Goal: Information Seeking & Learning: Learn about a topic

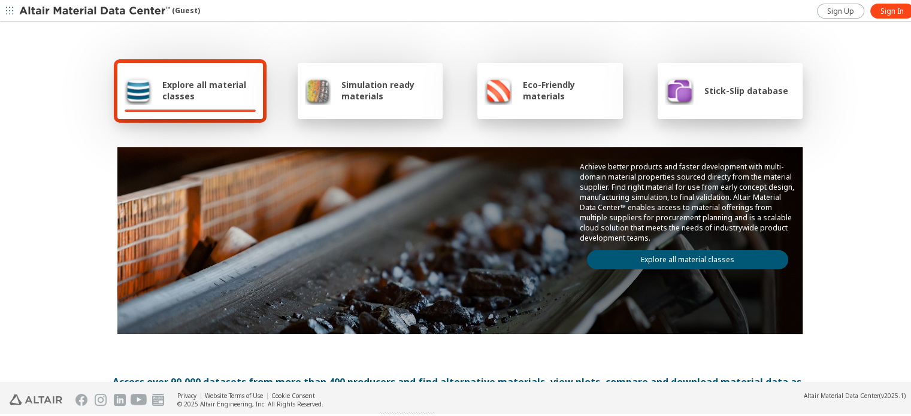
click at [208, 87] on span "Explore all material classes" at bounding box center [208, 88] width 93 height 23
click at [210, 110] on div at bounding box center [190, 109] width 131 height 2
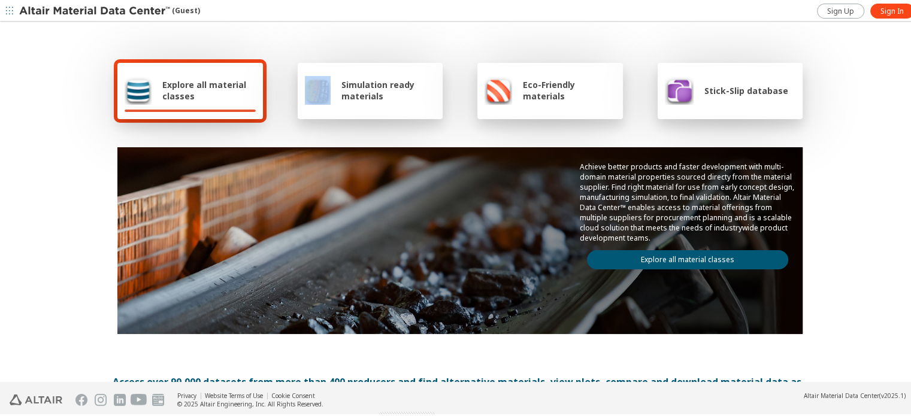
click at [210, 110] on div at bounding box center [190, 109] width 131 height 2
click at [134, 90] on img at bounding box center [138, 88] width 27 height 29
click at [335, 131] on div "Explore all material classes Simulation ready materials Eco-Friendly materials …" at bounding box center [460, 194] width 695 height 347
click at [342, 95] on span "Simulation ready materials" at bounding box center [388, 88] width 94 height 23
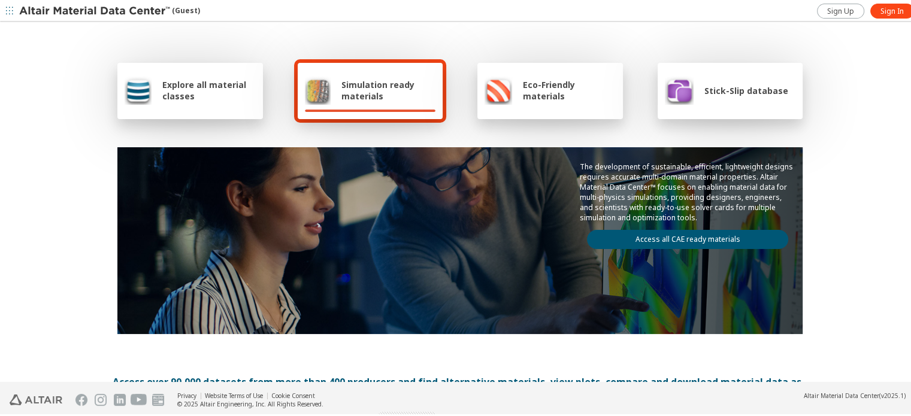
click at [137, 90] on img at bounding box center [138, 88] width 27 height 29
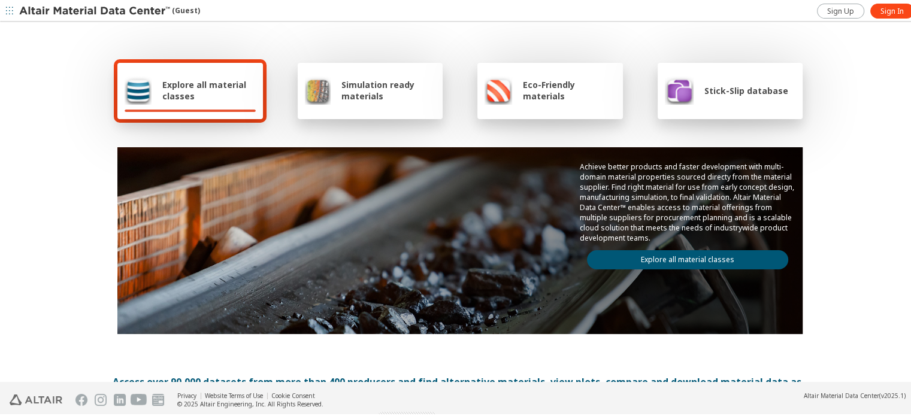
click at [639, 254] on link "Explore all material classes" at bounding box center [687, 258] width 201 height 19
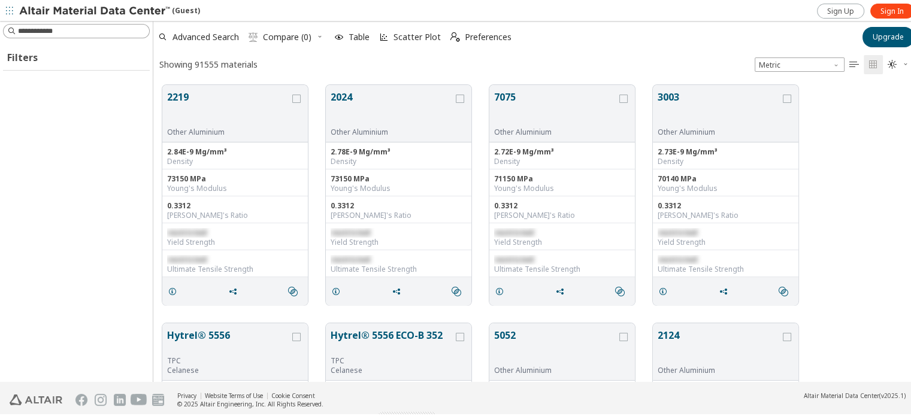
scroll to position [297, 757]
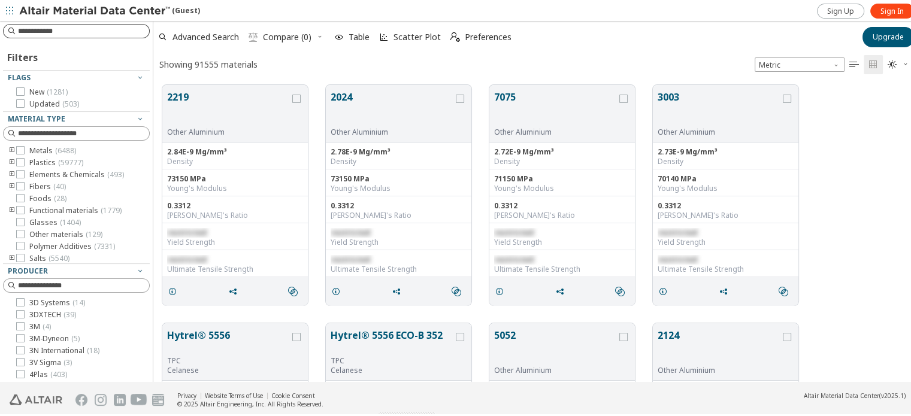
click at [90, 34] on input at bounding box center [83, 29] width 131 height 12
type input "*********"
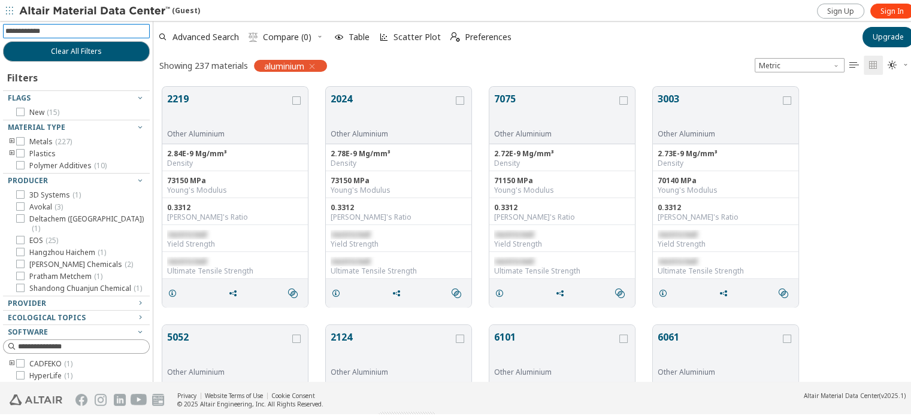
click at [92, 25] on input at bounding box center [77, 29] width 144 height 13
type input "****"
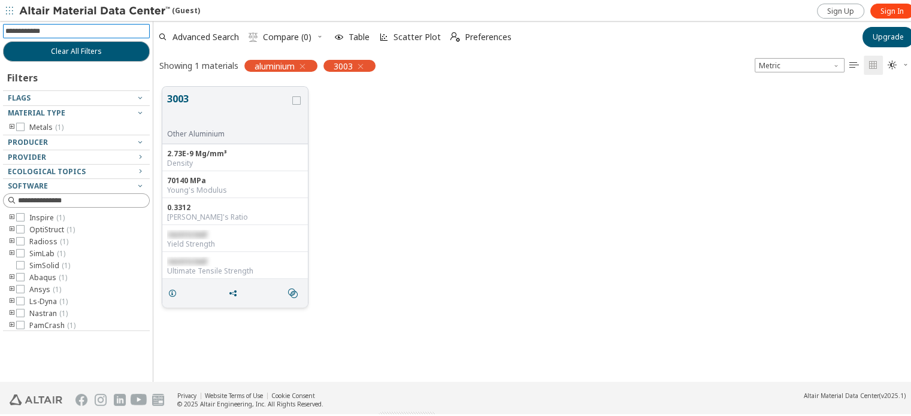
click at [235, 138] on div "3003 Other Aluminium" at bounding box center [235, 114] width 146 height 58
drag, startPoint x: 229, startPoint y: 122, endPoint x: 220, endPoint y: 112, distance: 13.6
click at [228, 122] on button "3003" at bounding box center [228, 109] width 123 height 38
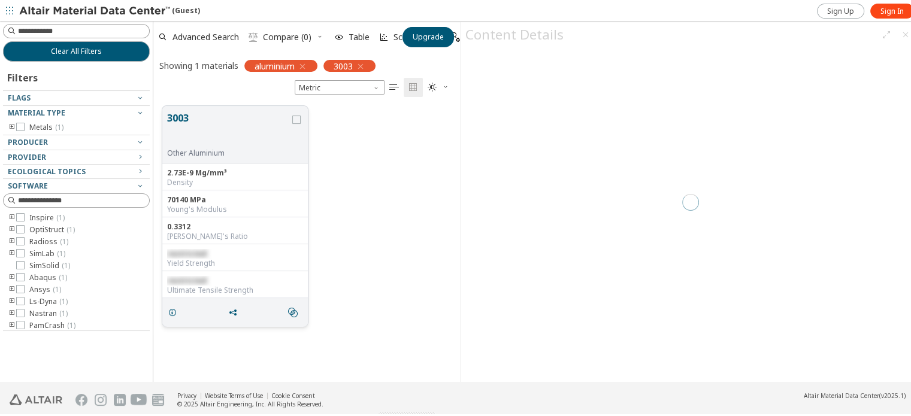
scroll to position [277, 297]
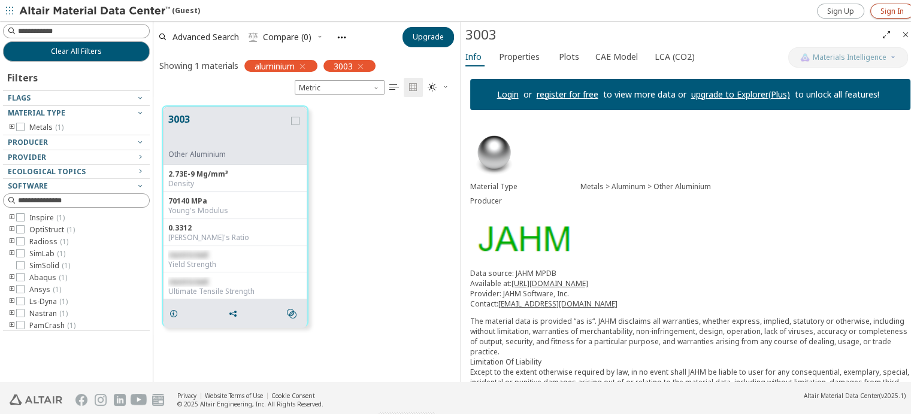
click at [870, 10] on link "Sign In" at bounding box center [892, 9] width 44 height 15
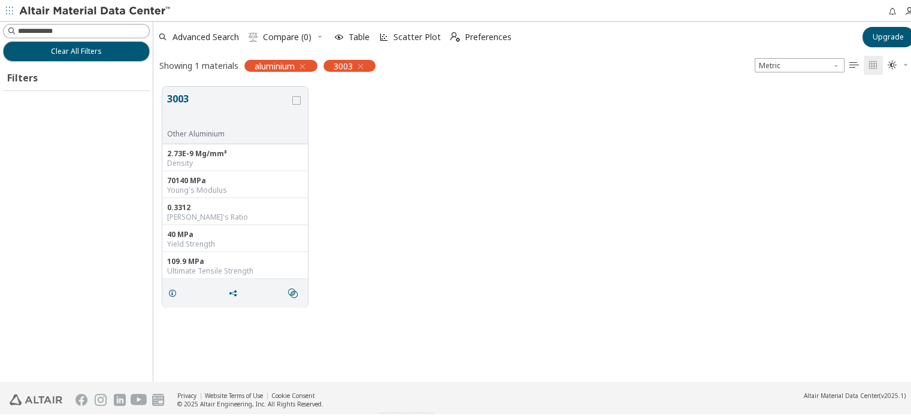
scroll to position [296, 757]
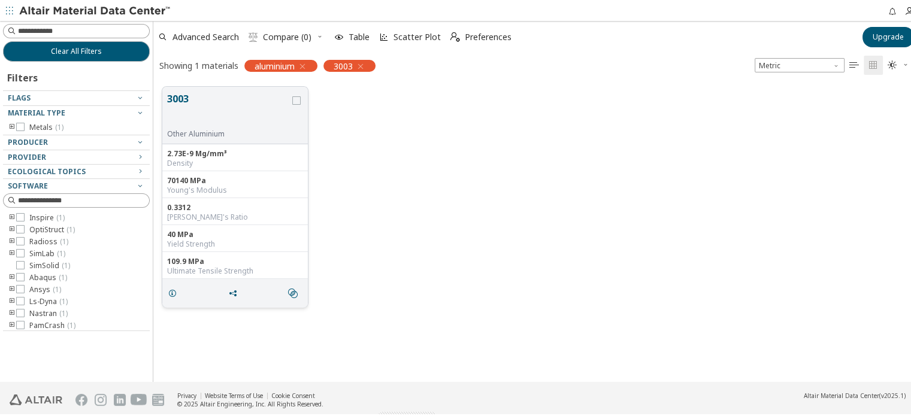
click at [242, 105] on button "3003" at bounding box center [228, 109] width 123 height 38
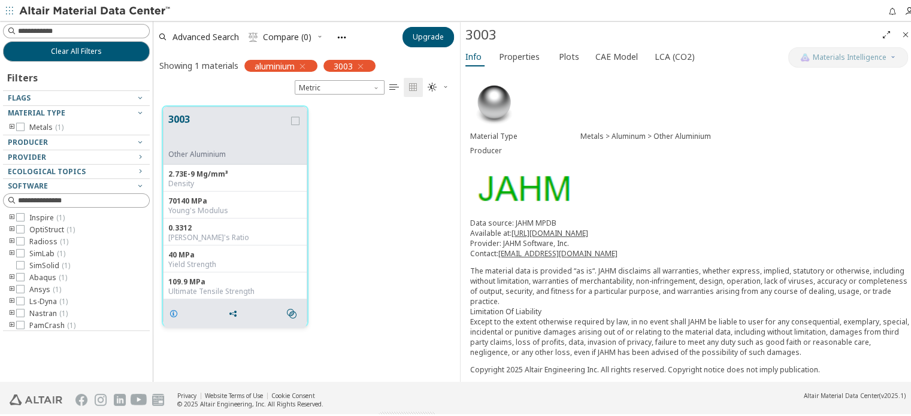
click at [173, 315] on icon "grid" at bounding box center [174, 312] width 10 height 10
click at [513, 60] on span "Properties" at bounding box center [519, 55] width 41 height 19
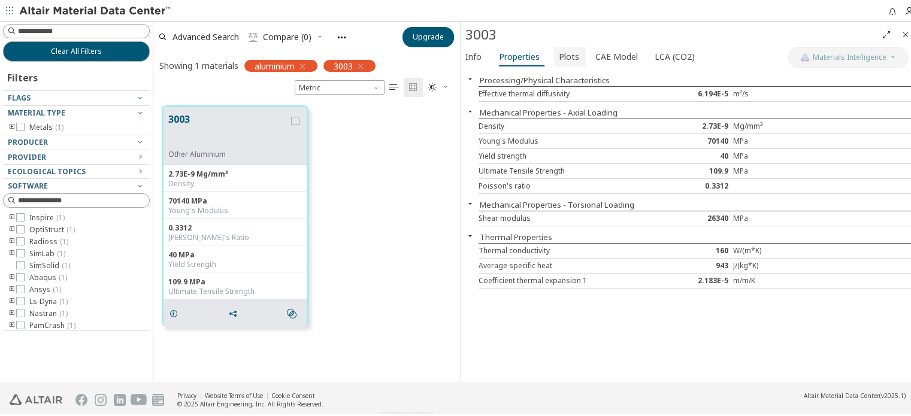
click at [570, 55] on span "Plots" at bounding box center [569, 55] width 20 height 19
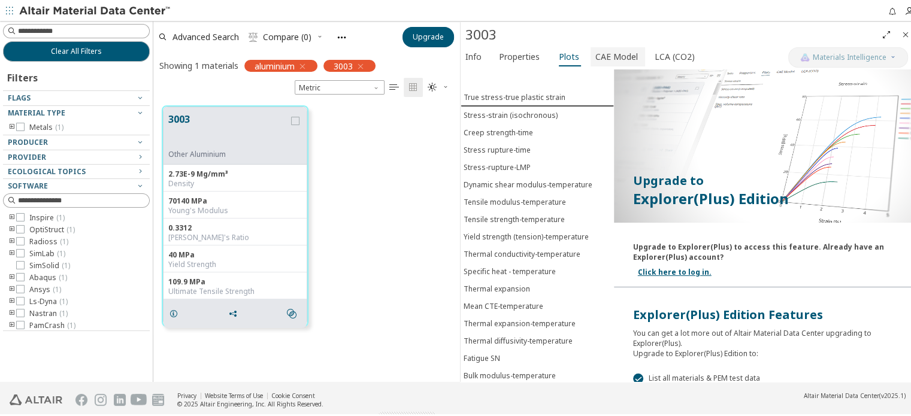
click at [616, 47] on span "CAE Model" at bounding box center [616, 55] width 43 height 19
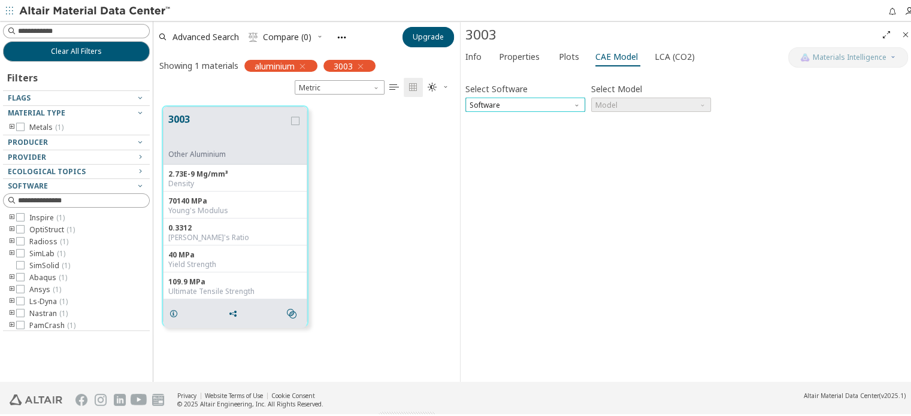
click at [525, 102] on span "Software" at bounding box center [525, 103] width 120 height 14
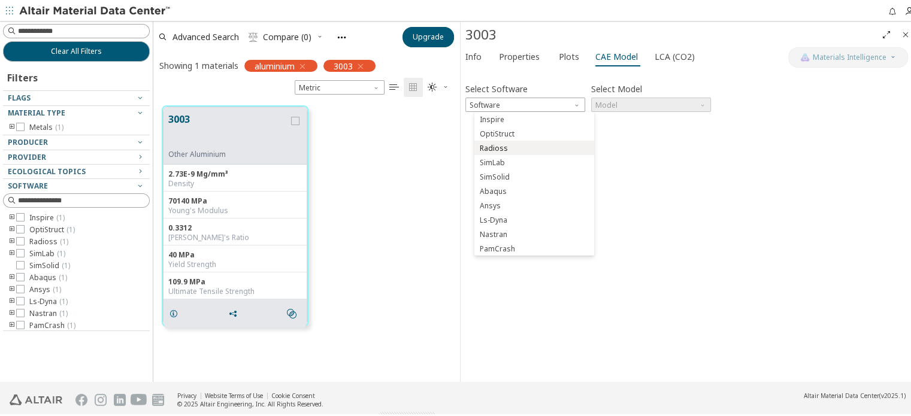
click at [503, 149] on span "Radioss" at bounding box center [534, 147] width 110 height 8
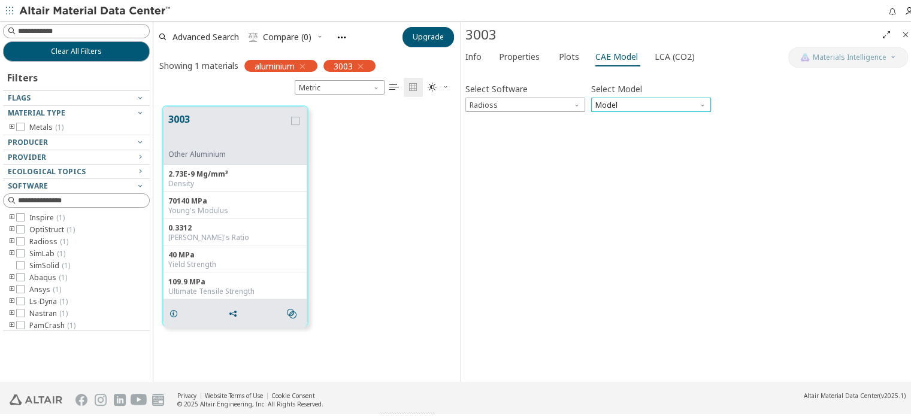
click at [610, 107] on span "Model" at bounding box center [651, 103] width 120 height 14
click at [637, 106] on span "Model" at bounding box center [651, 102] width 120 height 14
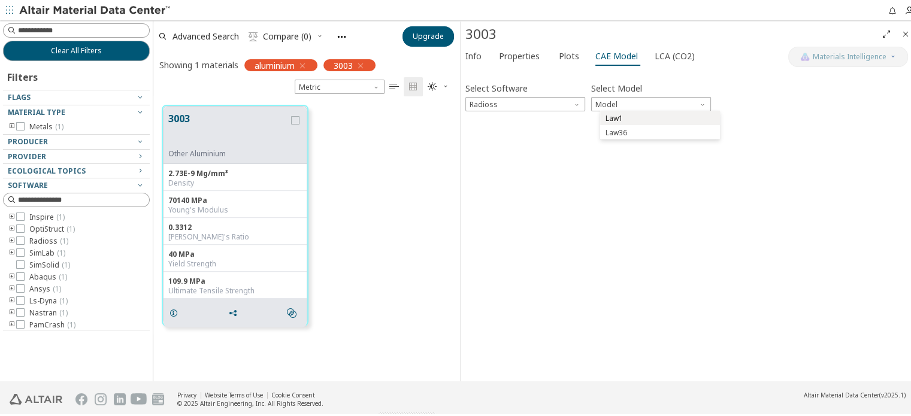
click at [612, 118] on span "Law1" at bounding box center [614, 117] width 17 height 10
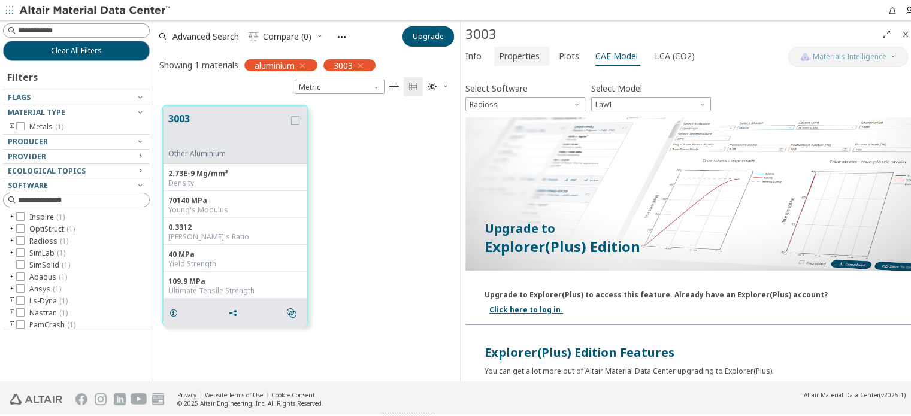
click at [522, 59] on span "Properties" at bounding box center [519, 54] width 41 height 19
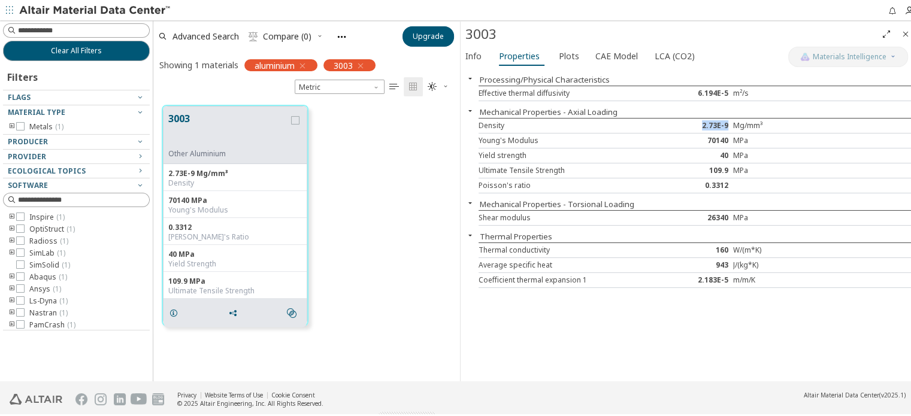
drag, startPoint x: 705, startPoint y: 124, endPoint x: 727, endPoint y: 122, distance: 22.9
click at [727, 122] on div "2.73E-9" at bounding box center [697, 124] width 73 height 10
click at [307, 64] on icon "button" at bounding box center [303, 65] width 10 height 10
click at [361, 67] on icon "button" at bounding box center [361, 65] width 10 height 10
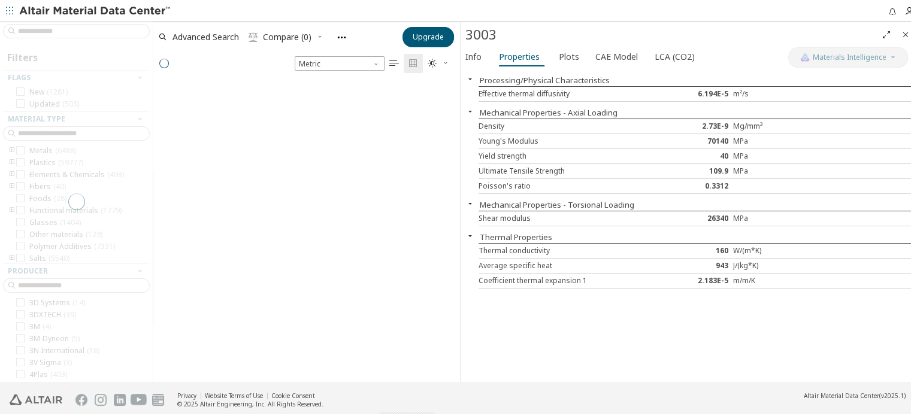
scroll to position [297, 297]
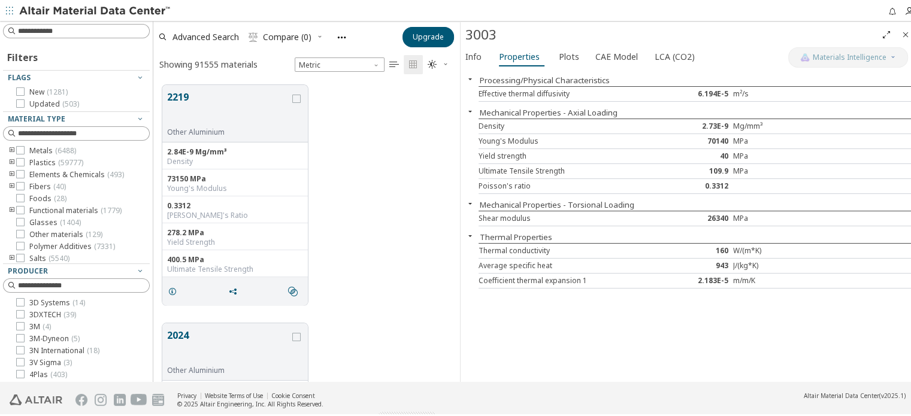
click at [432, 198] on div "2219 Other Aluminium 2.84E-9 Mg/mm³ Density 73150 MPa Young's Modulus 0.3312 Po…" at bounding box center [306, 193] width 307 height 238
click at [906, 29] on icon "Close" at bounding box center [906, 33] width 10 height 10
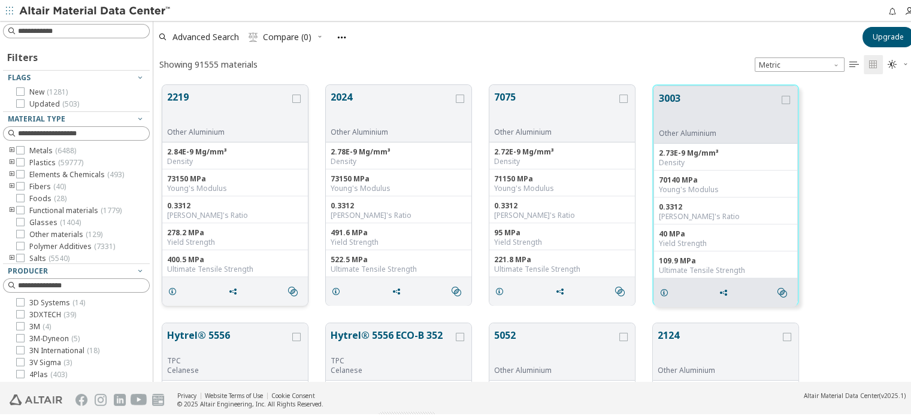
scroll to position [297, 757]
click at [11, 150] on icon "toogle group" at bounding box center [12, 149] width 8 height 10
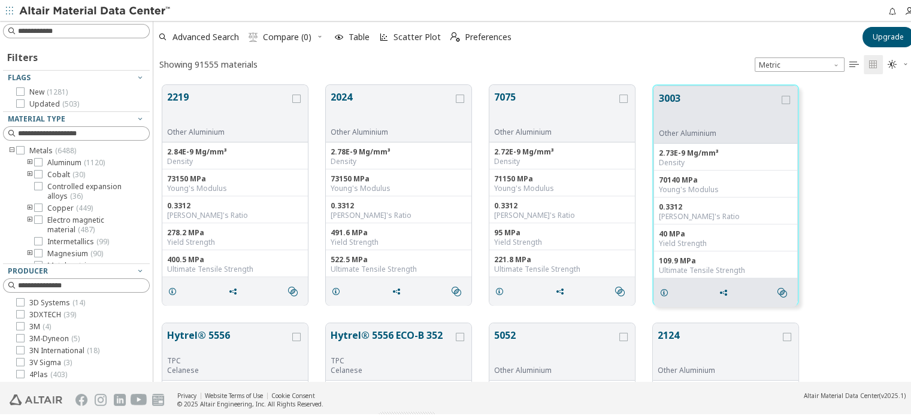
click at [29, 160] on icon "toogle group" at bounding box center [30, 161] width 8 height 10
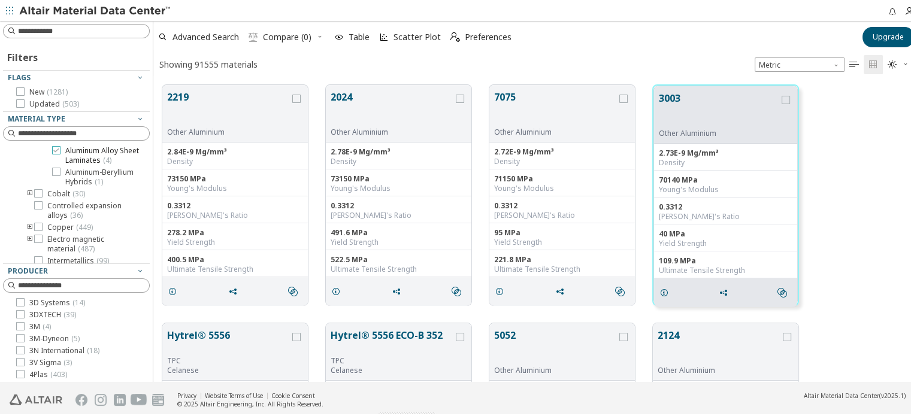
scroll to position [0, 0]
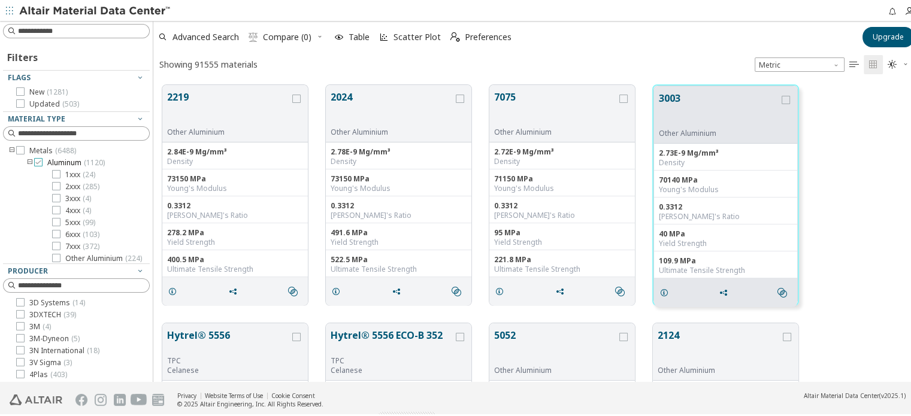
click at [74, 161] on span "Aluminum ( 1120 )" at bounding box center [76, 161] width 58 height 10
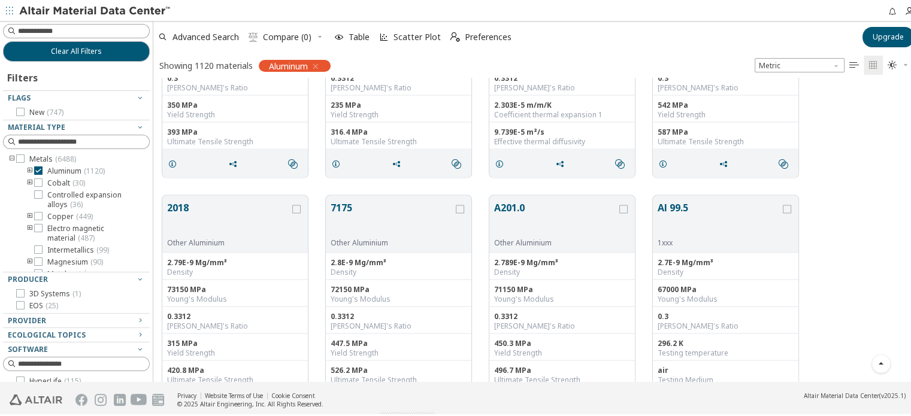
scroll to position [2516, 0]
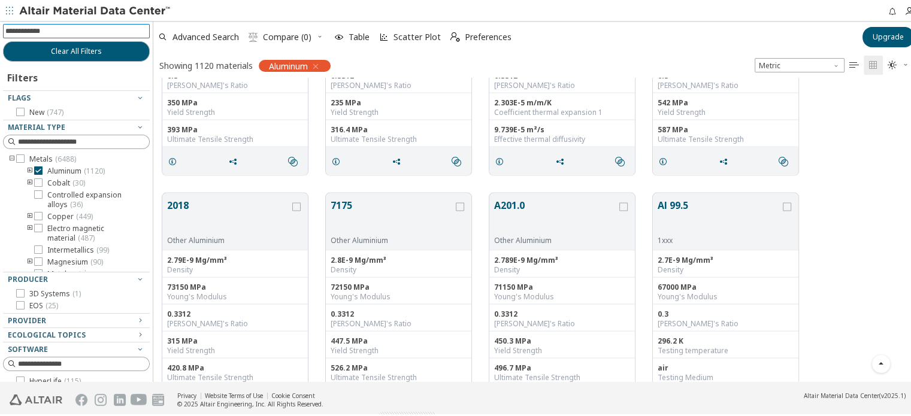
click at [29, 27] on input at bounding box center [77, 29] width 144 height 13
type input "*********"
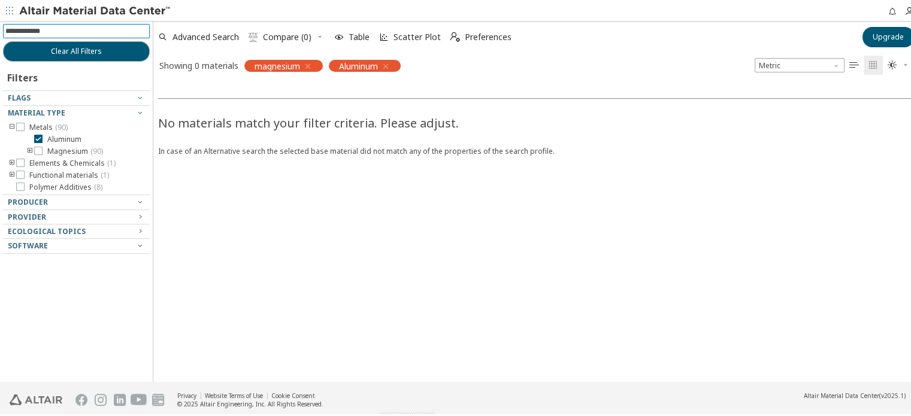
click at [309, 62] on icon "button" at bounding box center [308, 65] width 10 height 10
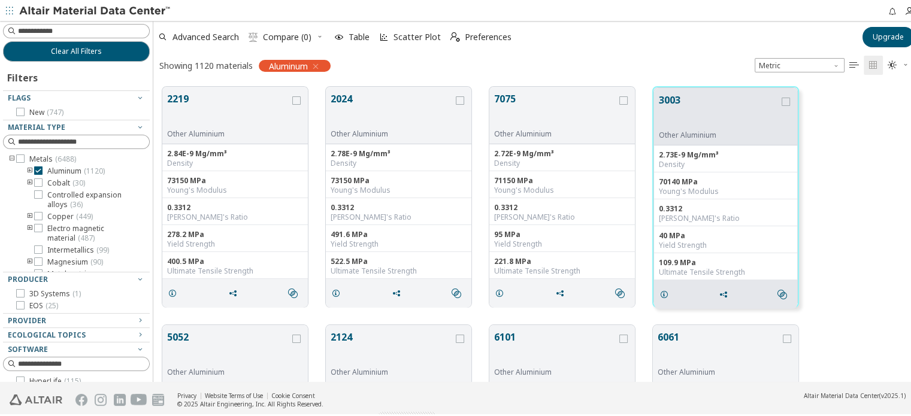
click at [31, 166] on icon "toogle group" at bounding box center [30, 170] width 8 height 10
click at [68, 230] on span "5xxx ( 99 )" at bounding box center [80, 230] width 30 height 10
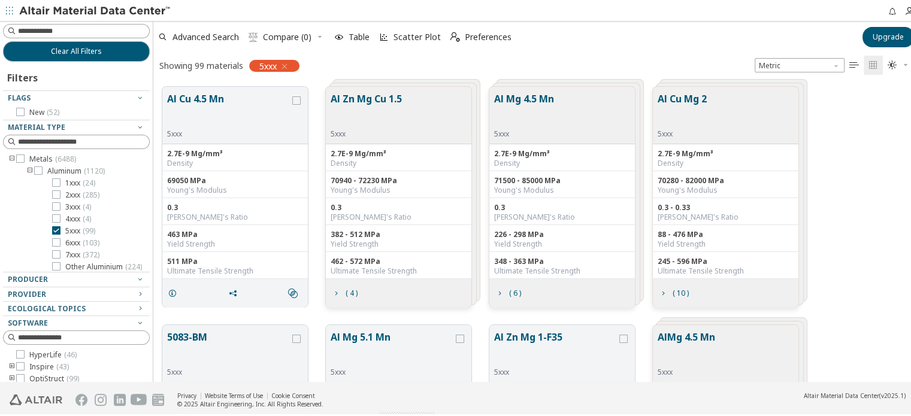
drag, startPoint x: 67, startPoint y: 189, endPoint x: 0, endPoint y: 158, distance: 74.0
drag, startPoint x: 0, startPoint y: 158, endPoint x: 882, endPoint y: 211, distance: 883.4
click at [882, 211] on div "Al Cu 4.5 Mn 5xxx 2.7E-9 Mg/mm³ Density 69050 MPa Young's Modulus 0.3 Poisson's…" at bounding box center [536, 195] width 767 height 238
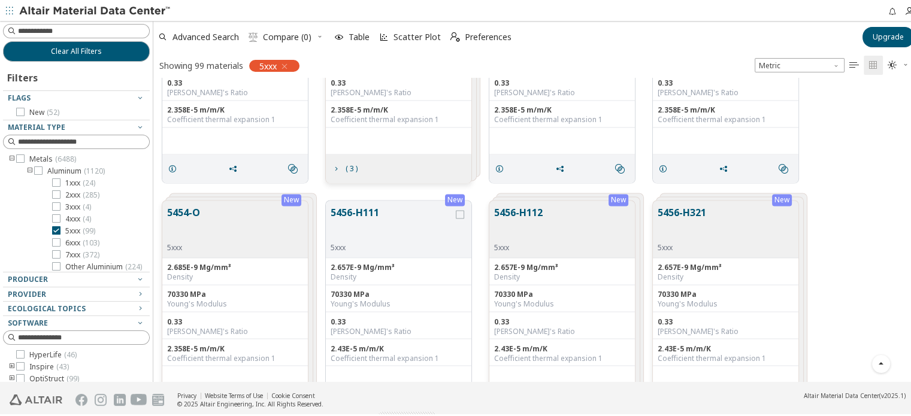
scroll to position [2318, 0]
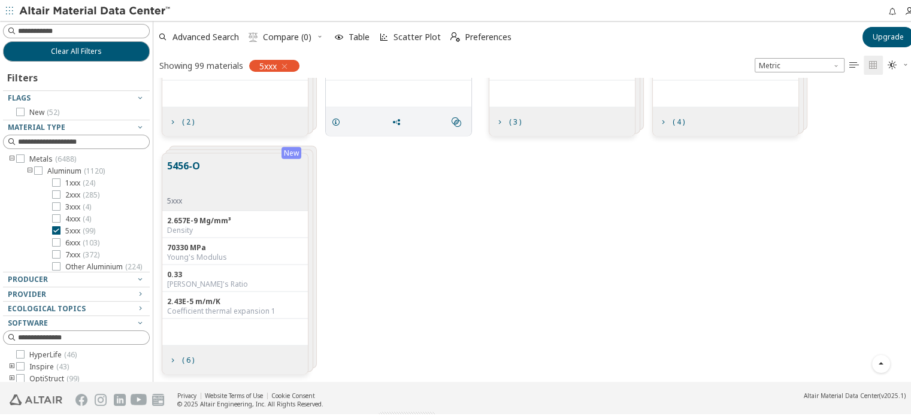
click at [288, 63] on icon "button" at bounding box center [285, 65] width 10 height 10
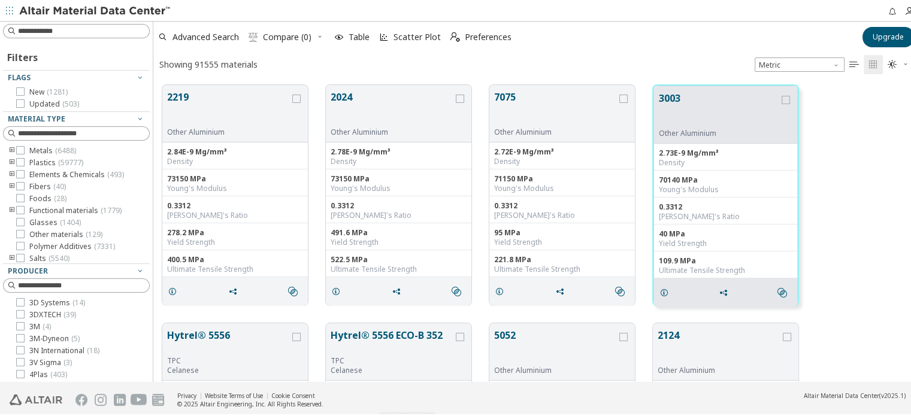
scroll to position [297, 757]
click at [74, 27] on input at bounding box center [77, 29] width 144 height 13
type input "******"
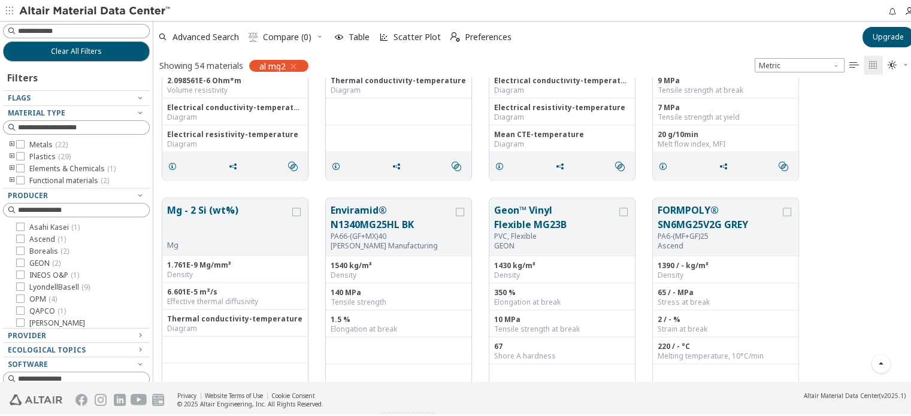
drag, startPoint x: 16, startPoint y: 138, endPoint x: 0, endPoint y: 205, distance: 69.0
drag, startPoint x: 0, startPoint y: 205, endPoint x: 824, endPoint y: 242, distance: 825.2
click at [824, 242] on div "Mg - 2 Si (wt%) Mg 1.761E-9 Mg/mm³ Density 6.601E-5 m²/s Effective thermal diff…" at bounding box center [536, 307] width 767 height 238
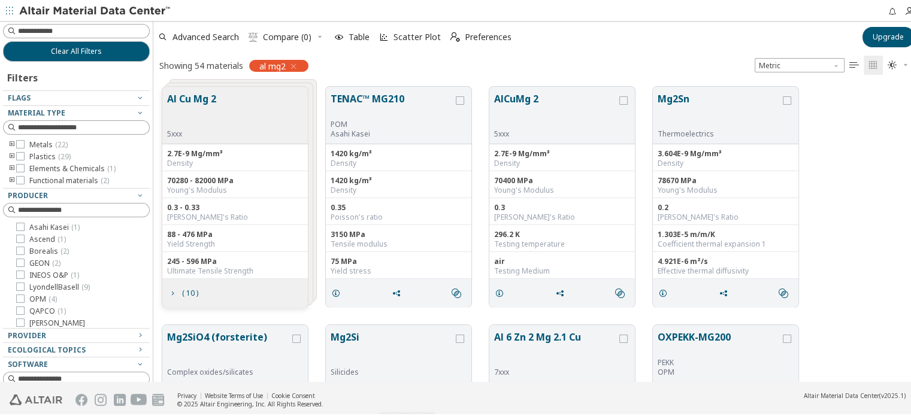
click at [248, 117] on div "Al Cu Mg 2 5xxx" at bounding box center [235, 114] width 146 height 58
drag, startPoint x: 249, startPoint y: 117, endPoint x: 229, endPoint y: 126, distance: 22.5
drag, startPoint x: 229, startPoint y: 126, endPoint x: 894, endPoint y: 151, distance: 666.0
click at [894, 151] on div "Al Cu Mg 2 5xxx 2.7E-9 Mg/mm³ Density 70280 - 82000 MPa Young's Modulus 0.3 - 0…" at bounding box center [536, 195] width 767 height 238
click at [856, 174] on div "Al Cu Mg 2 5xxx 2.7E-9 Mg/mm³ Density 70280 - 82000 MPa Young's Modulus 0.3 - 0…" at bounding box center [536, 195] width 767 height 238
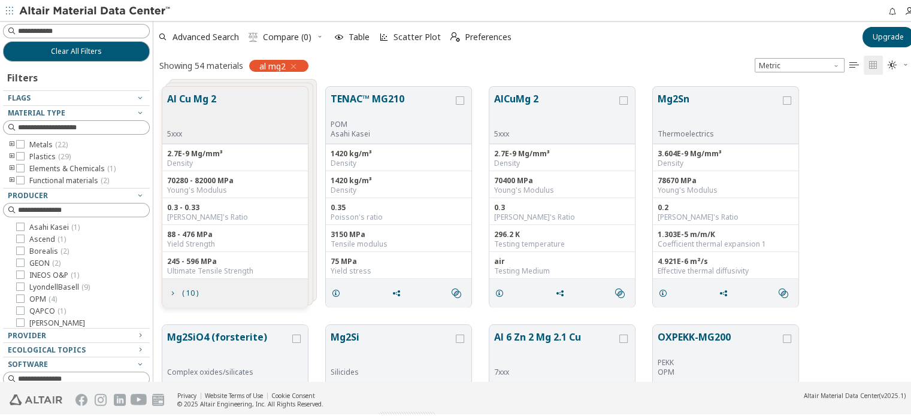
click at [295, 61] on icon "button" at bounding box center [294, 65] width 10 height 10
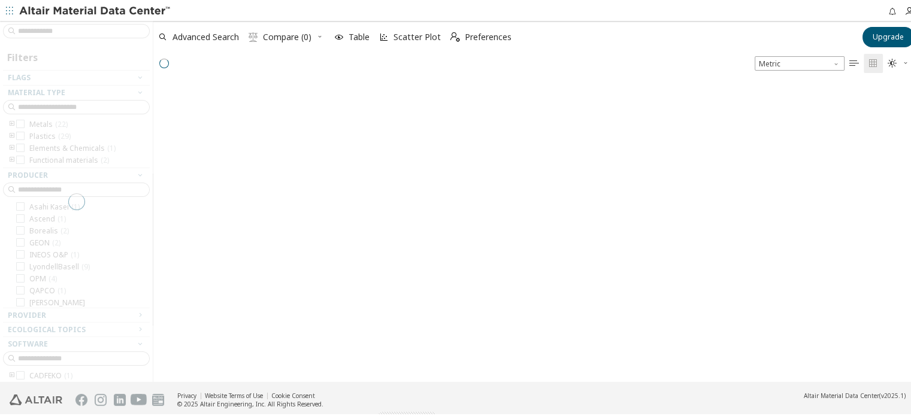
scroll to position [297, 757]
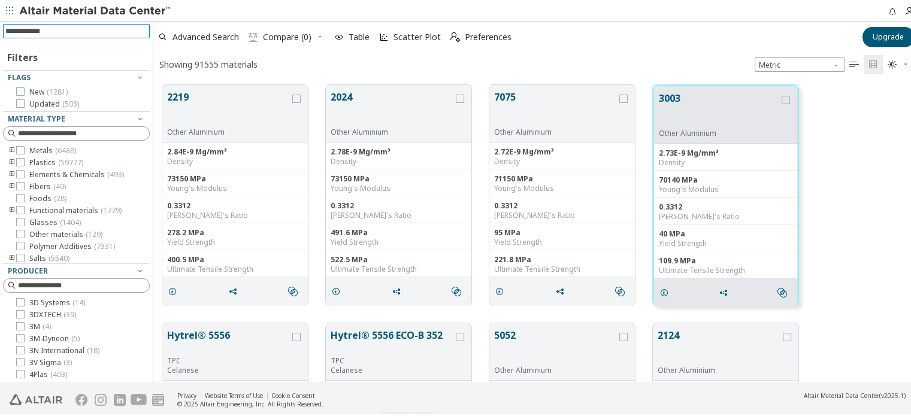
click at [93, 29] on input at bounding box center [77, 29] width 144 height 13
type input "****"
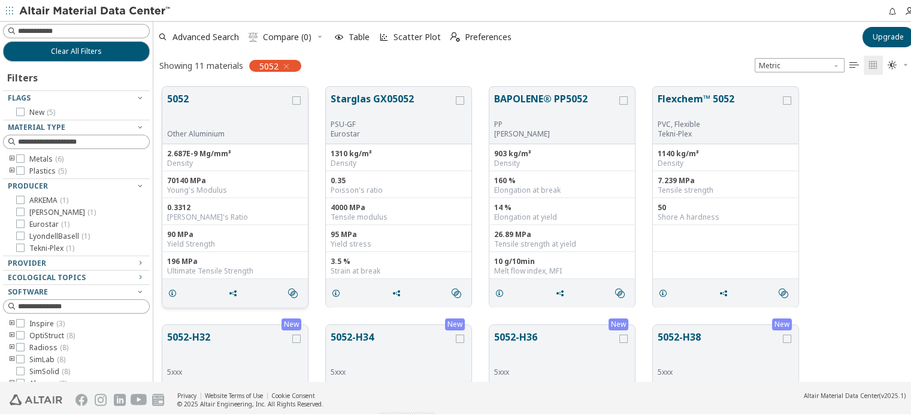
click at [205, 117] on button "5052" at bounding box center [228, 109] width 123 height 38
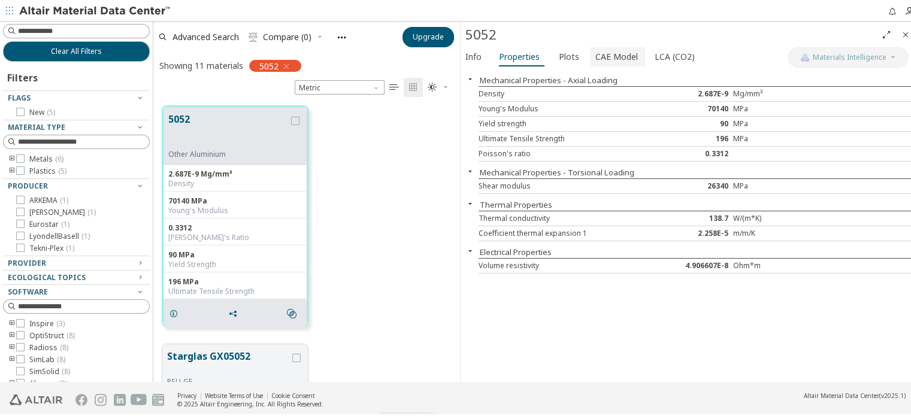
click at [618, 56] on span "CAE Model" at bounding box center [616, 55] width 43 height 19
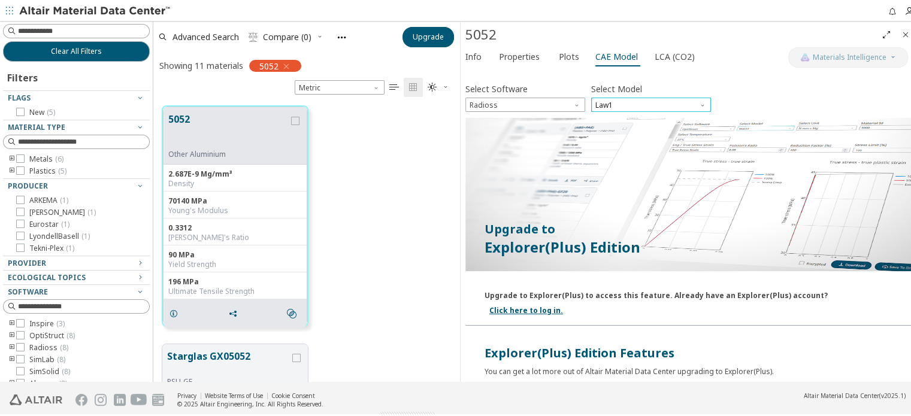
click at [643, 98] on span "Law1" at bounding box center [651, 103] width 120 height 14
click at [658, 58] on span "LCA (CO2)" at bounding box center [675, 55] width 40 height 19
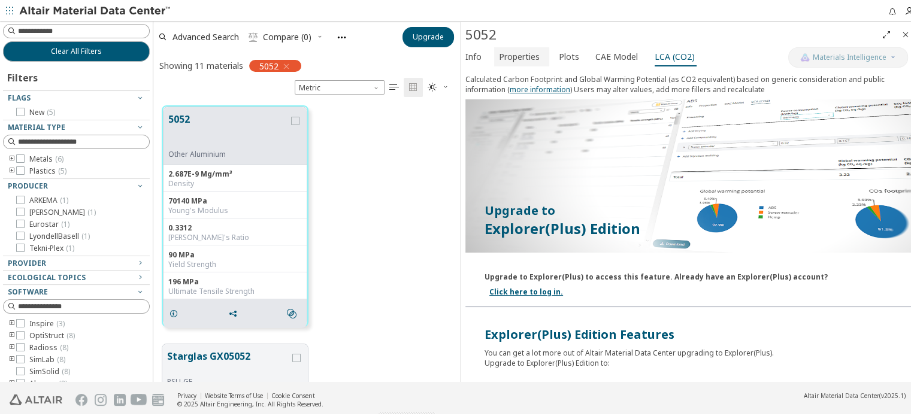
click at [536, 52] on span "Properties" at bounding box center [519, 55] width 41 height 19
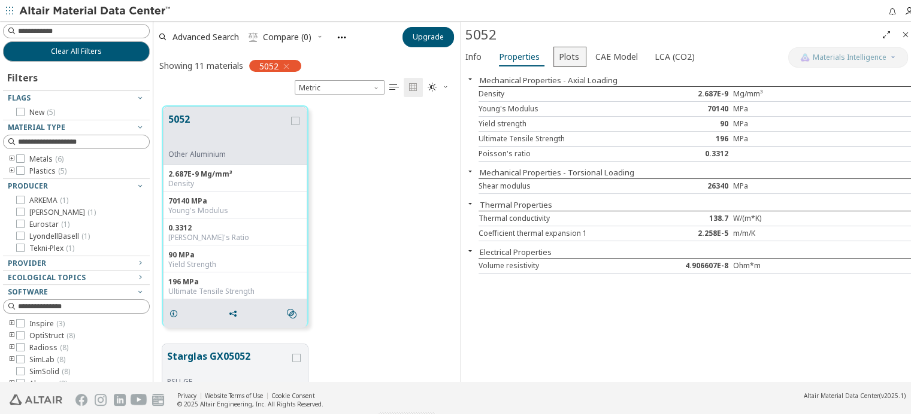
click at [570, 52] on span "Plots" at bounding box center [569, 55] width 20 height 19
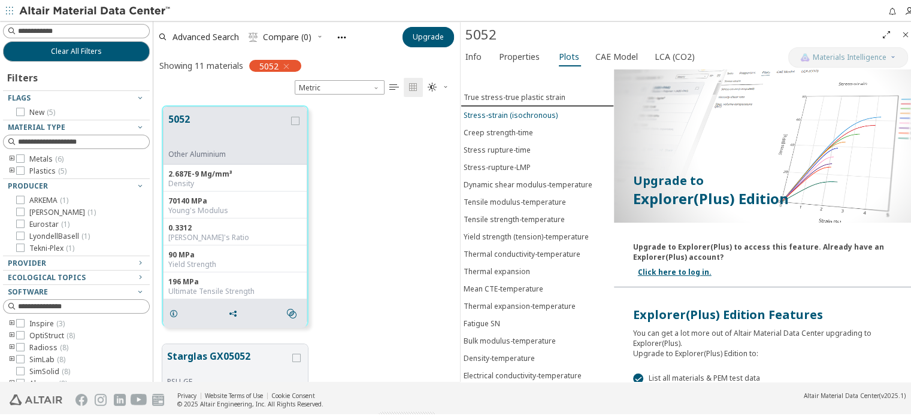
click at [546, 109] on div "Stress-strain (isochronous)" at bounding box center [511, 113] width 94 height 10
click at [549, 98] on div "True stress-true plastic strain" at bounding box center [515, 95] width 102 height 10
click at [595, 59] on span "CAE Model" at bounding box center [616, 55] width 43 height 19
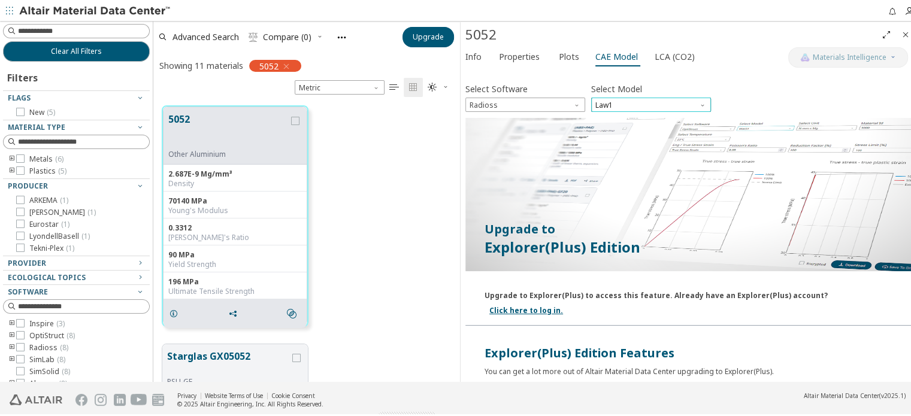
click at [630, 96] on span "Law1" at bounding box center [651, 103] width 120 height 14
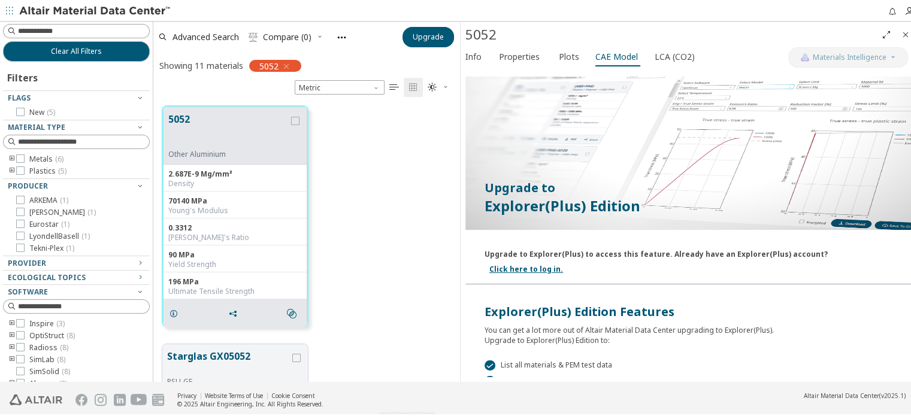
scroll to position [34, 0]
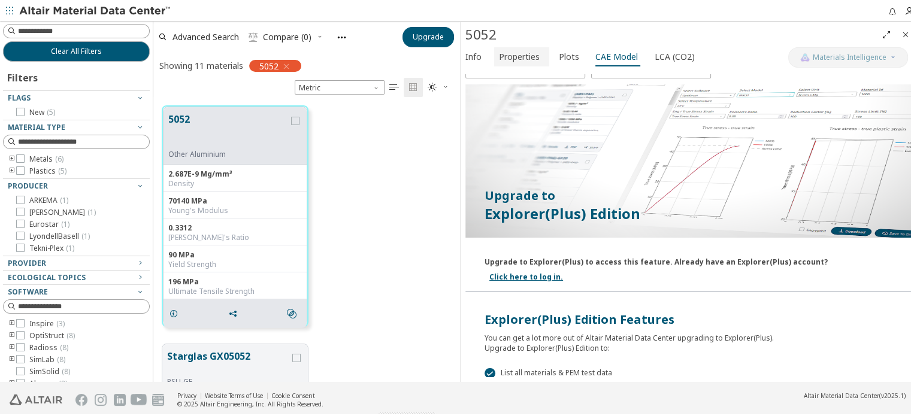
click at [529, 59] on span "Properties" at bounding box center [519, 55] width 41 height 19
